Goal: Information Seeking & Learning: Learn about a topic

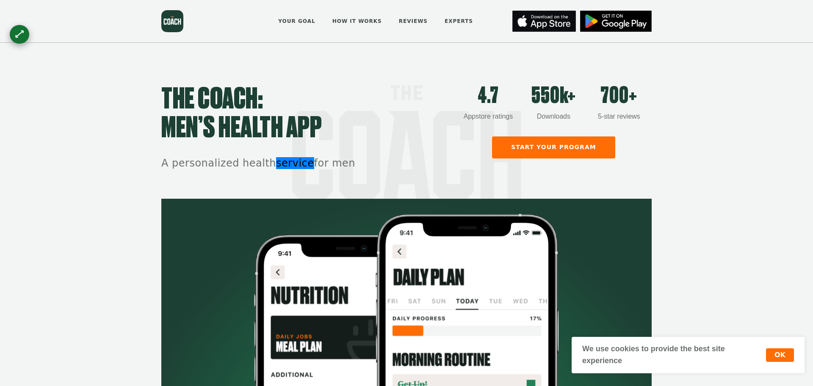
scroll to position [394, 0]
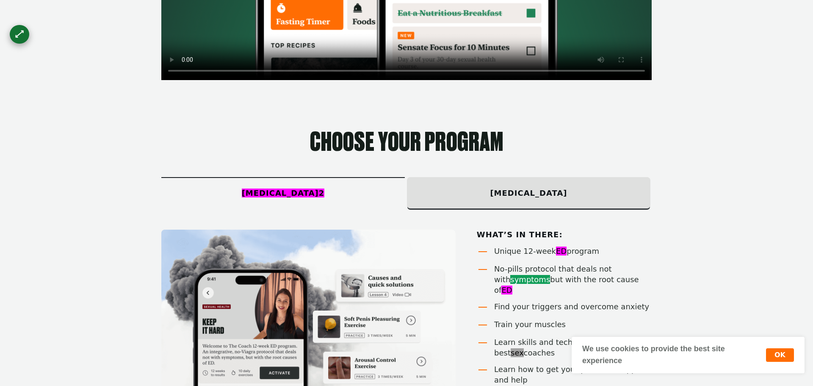
click at [756, 105] on section "Choose your program [MEDICAL_DATA] 2 [MEDICAL_DATA] What’s in there: Unique 12-…" at bounding box center [406, 307] width 813 height 449
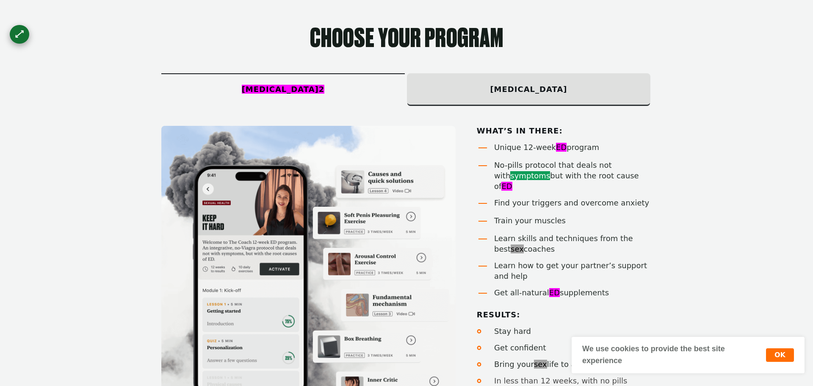
scroll to position [506, 0]
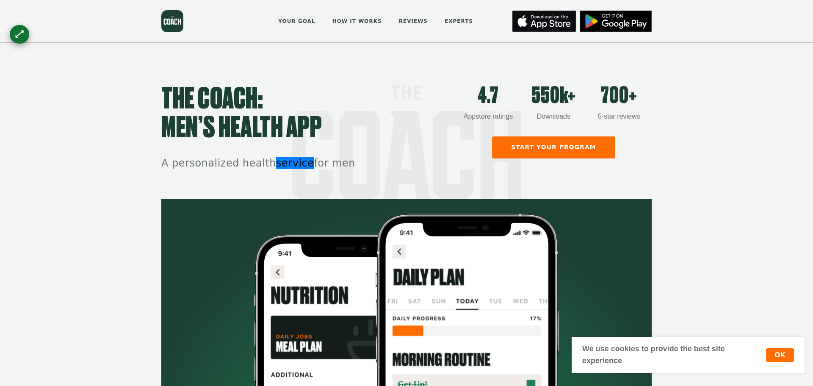
scroll to position [394, 0]
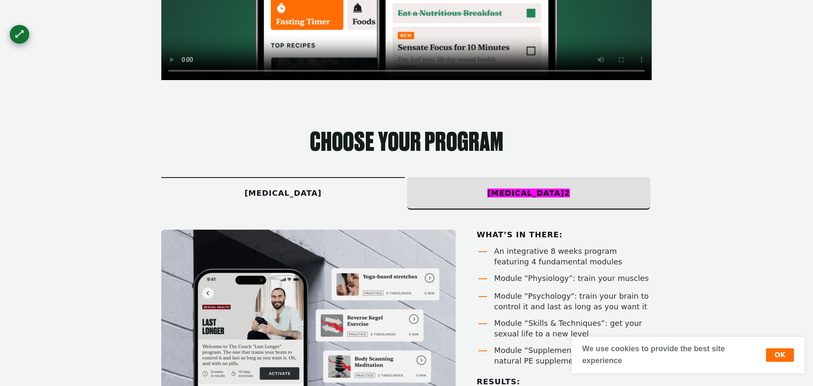
click at [736, 101] on section "Choose your program premature ejaculation Erectile dysfunction 2 What’s in ther…" at bounding box center [406, 307] width 813 height 449
